Goal: Information Seeking & Learning: Check status

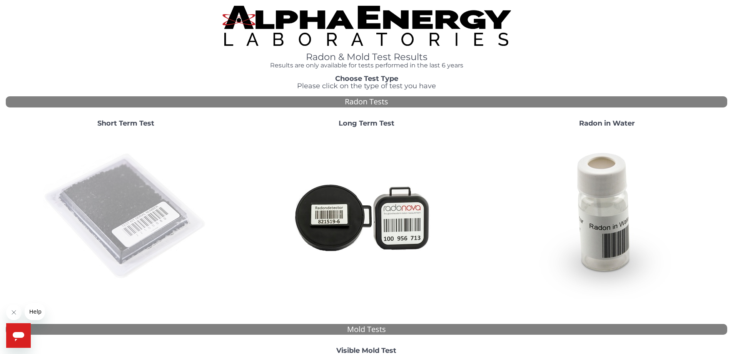
click at [105, 207] on img at bounding box center [126, 217] width 166 height 166
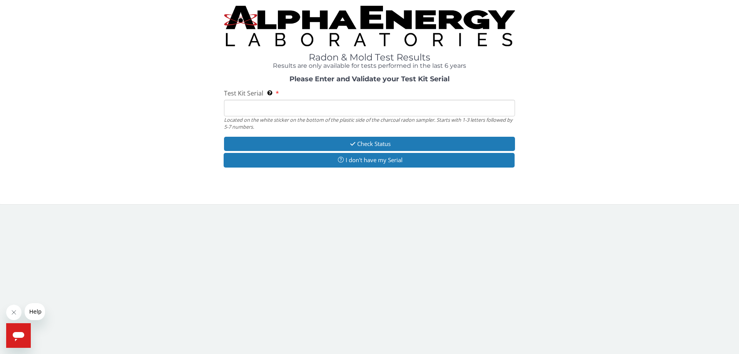
click at [269, 108] on input "Test Kit Serial Located on the white sticker on the bottom of the plastic side …" at bounding box center [369, 108] width 291 height 17
paste input "ML124269"
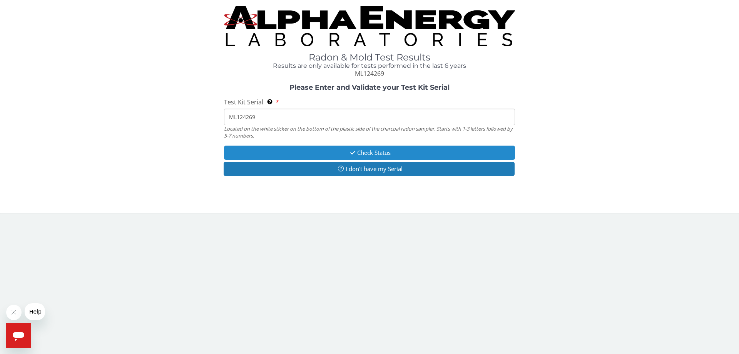
type input "ML124269"
click at [357, 151] on button "Check Status" at bounding box center [369, 153] width 291 height 14
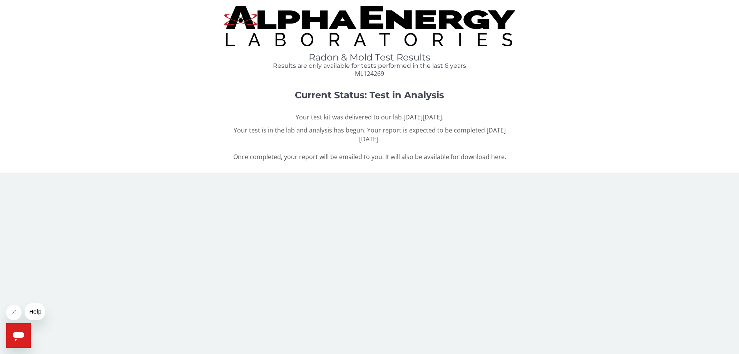
drag, startPoint x: 415, startPoint y: 130, endPoint x: 499, endPoint y: 141, distance: 83.9
click at [499, 141] on div "Your test kit was delivered to our lab [DATE][DATE]. Your test is in the lab an…" at bounding box center [369, 137] width 291 height 49
